Goal: Find specific page/section: Find specific page/section

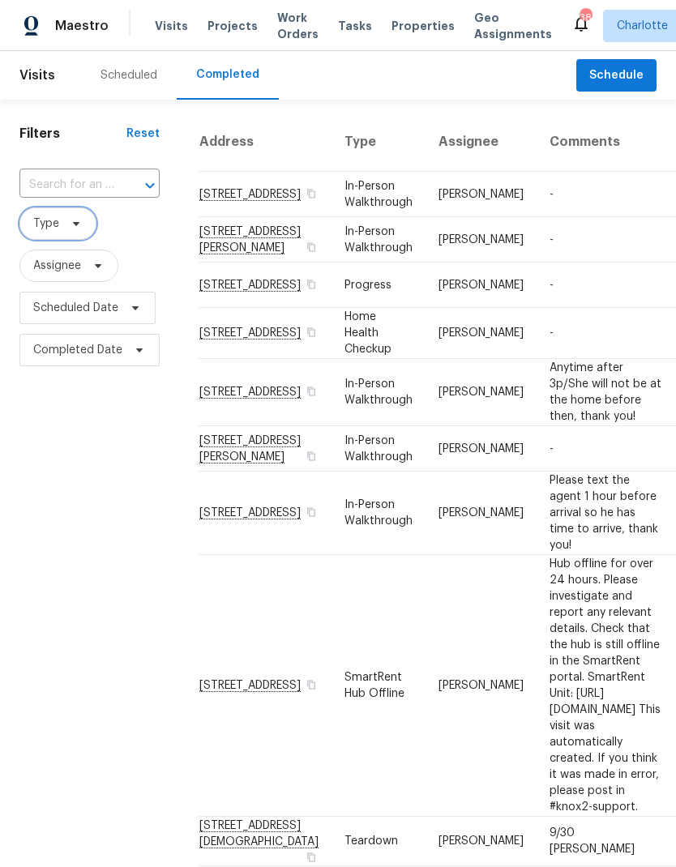
click at [80, 233] on span "Type" at bounding box center [57, 223] width 77 height 32
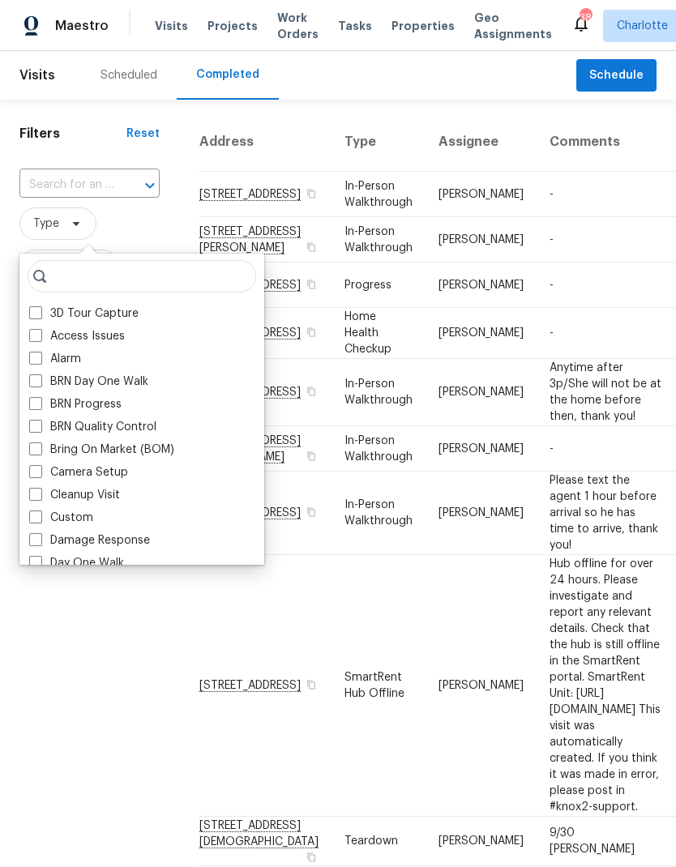
click at [431, 359] on td "[PERSON_NAME]" at bounding box center [481, 333] width 111 height 51
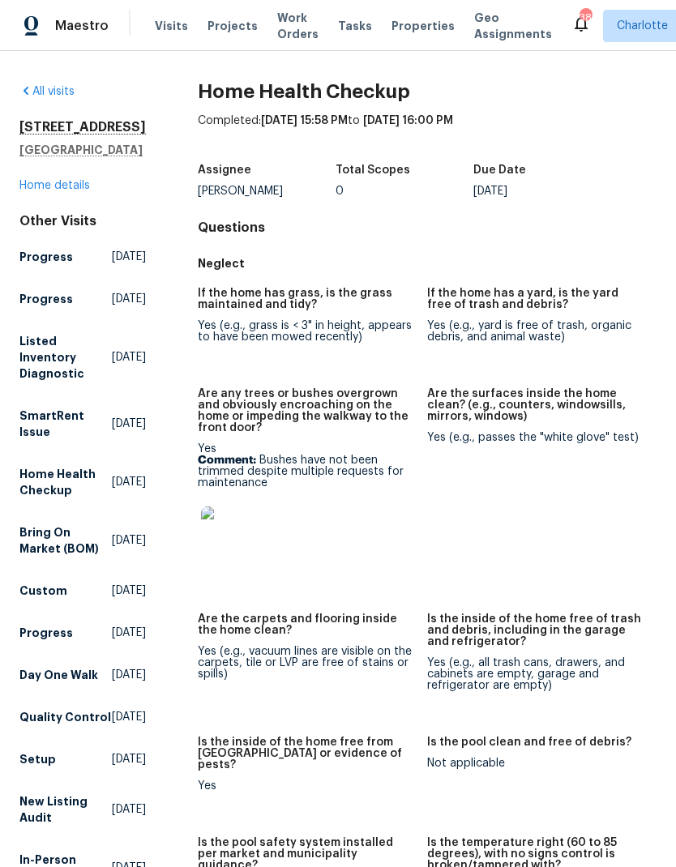
click at [83, 19] on span "Maestro" at bounding box center [81, 26] width 53 height 16
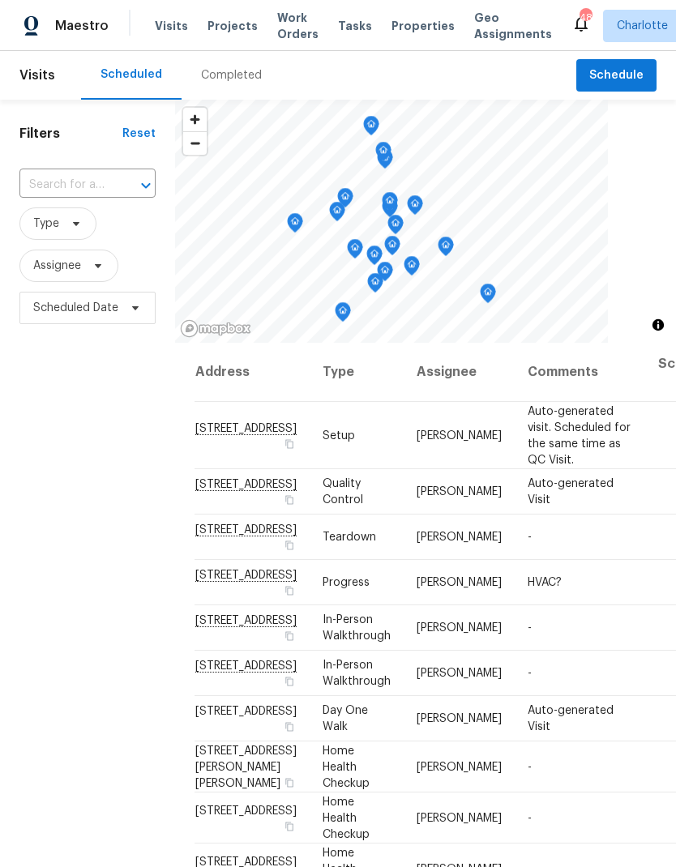
click at [229, 89] on div "Completed" at bounding box center [232, 75] width 100 height 49
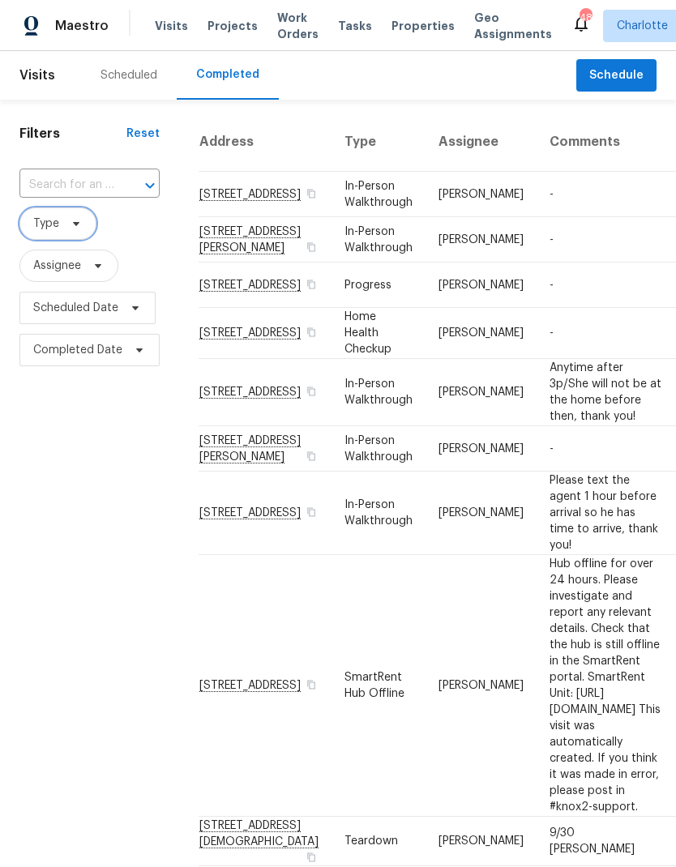
click at [83, 238] on span "Type" at bounding box center [57, 223] width 77 height 32
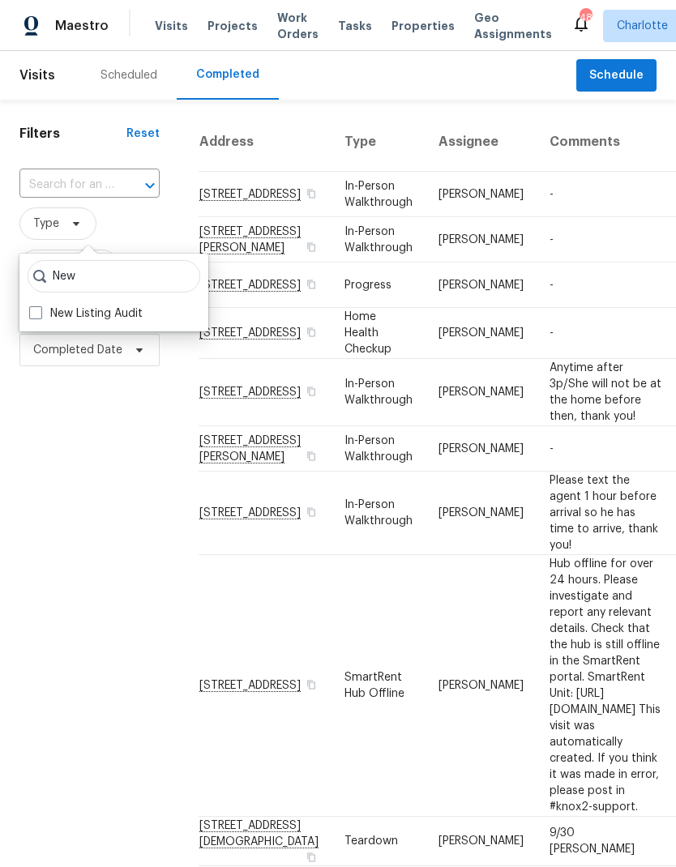
type input "New"
click at [126, 307] on label "New Listing Audit" at bounding box center [85, 314] width 113 height 16
click at [40, 307] on input "New Listing Audit" at bounding box center [34, 311] width 11 height 11
checkbox input "true"
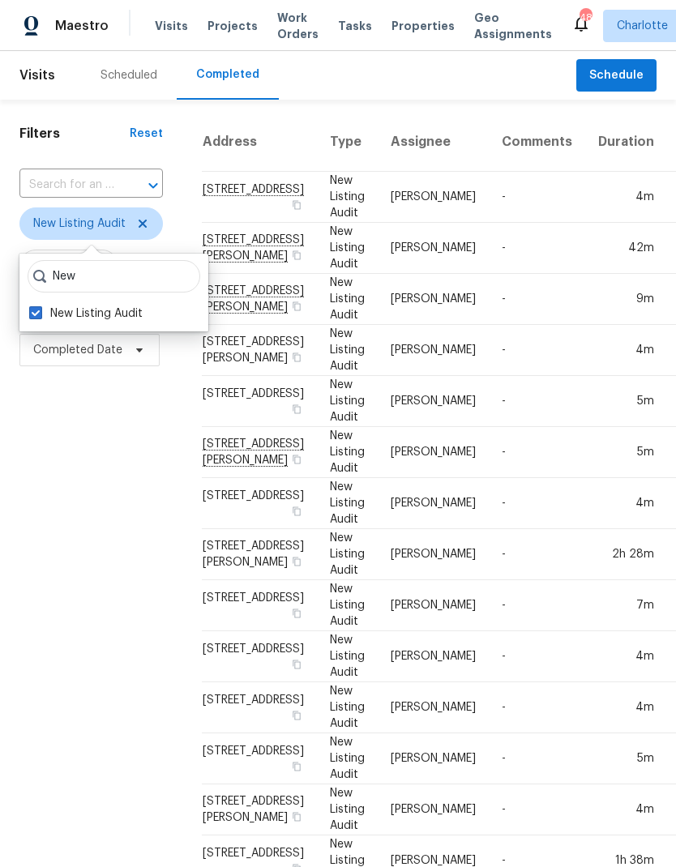
click at [63, 462] on div "Filters Reset ​ New Listing Audit Assignee Scheduled Date Completed Date" at bounding box center [91, 668] width 182 height 1136
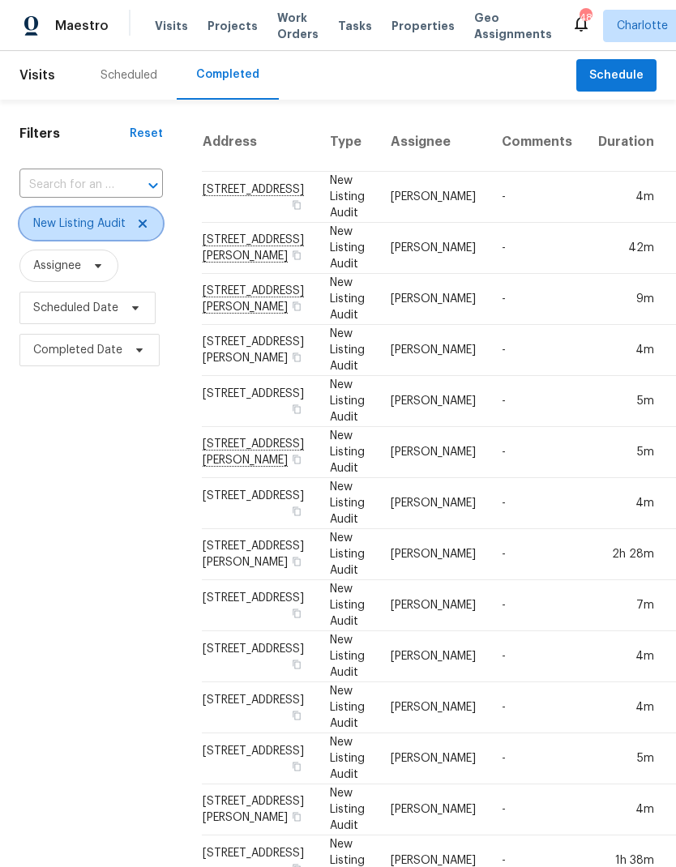
click at [137, 229] on icon at bounding box center [142, 223] width 13 height 13
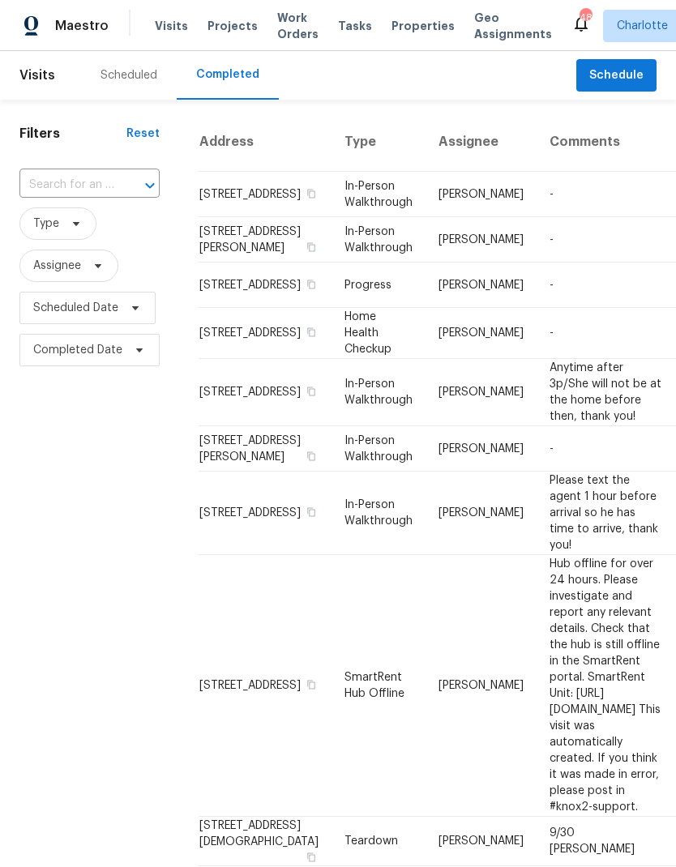
click at [56, 478] on div "Filters Reset ​ Type Assignee Scheduled Date Completed Date" at bounding box center [89, 790] width 179 height 1381
click at [33, 504] on div "Filters Reset ​ Type Assignee Scheduled Date Completed Date" at bounding box center [89, 790] width 179 height 1381
click at [134, 81] on div "Scheduled" at bounding box center [129, 75] width 57 height 16
